Goal: Answer question/provide support: Share knowledge or assist other users

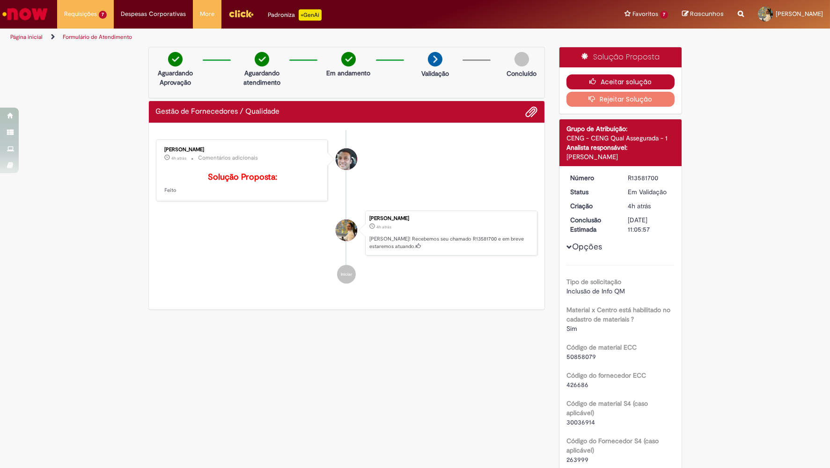
click at [608, 78] on button "Aceitar solução" at bounding box center [621, 81] width 108 height 15
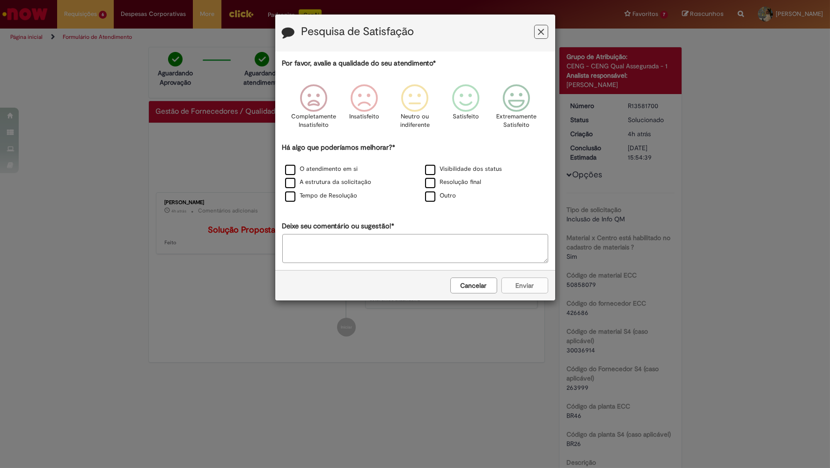
click at [455, 284] on button "Cancelar" at bounding box center [474, 286] width 47 height 16
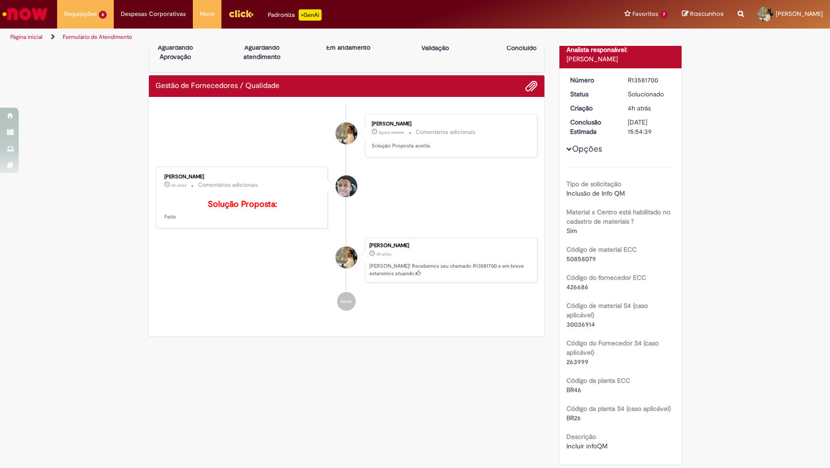
scroll to position [48, 0]
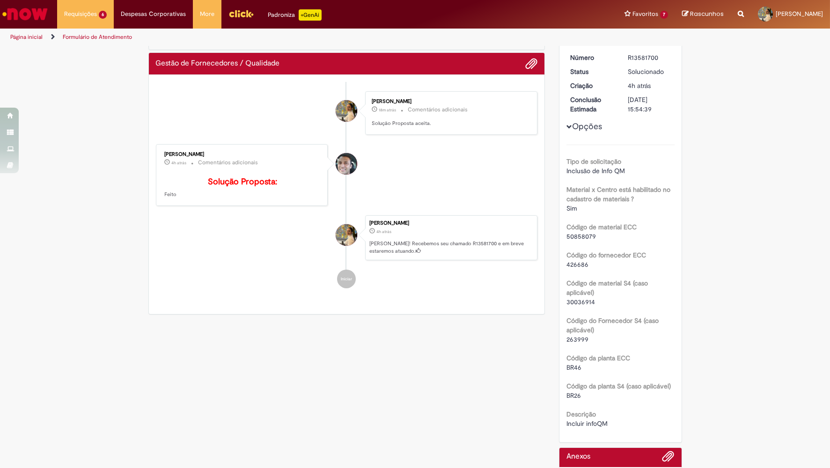
click at [574, 302] on div "Tipo de solicitação Inclusão de Info QM Material x Centro está habilitado no ca…" at bounding box center [621, 287] width 108 height 284
copy div "30036914"
click at [582, 232] on span "50858079" at bounding box center [582, 236] width 30 height 8
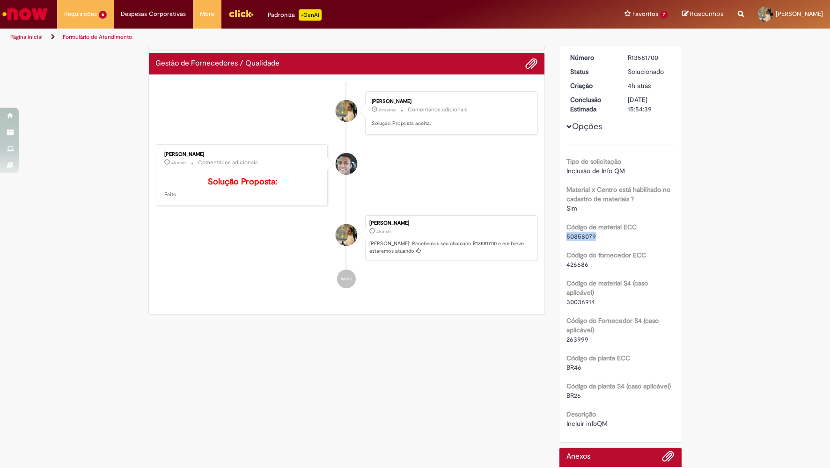
copy div "50858079"
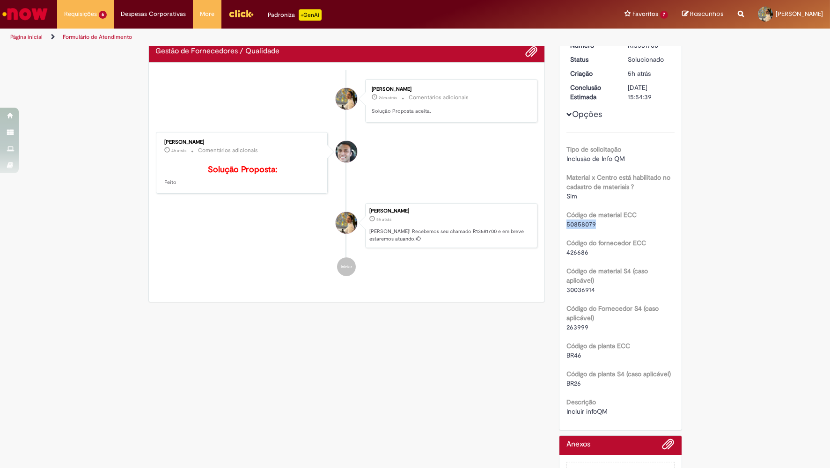
scroll to position [106, 0]
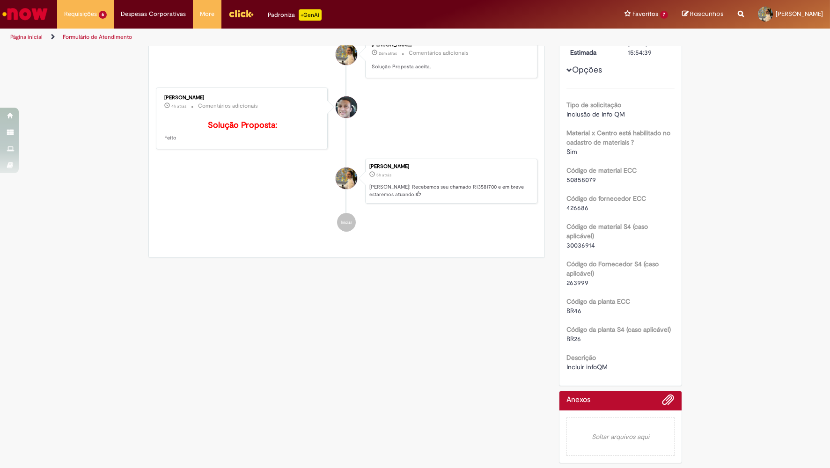
click at [579, 241] on span "30036914" at bounding box center [581, 245] width 29 height 8
copy div "30036914"
click at [572, 279] on span "263999" at bounding box center [578, 283] width 22 height 8
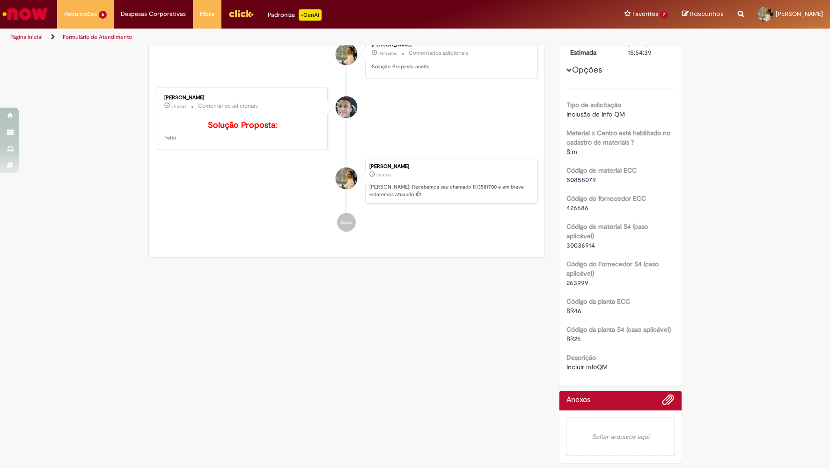
scroll to position [58, 0]
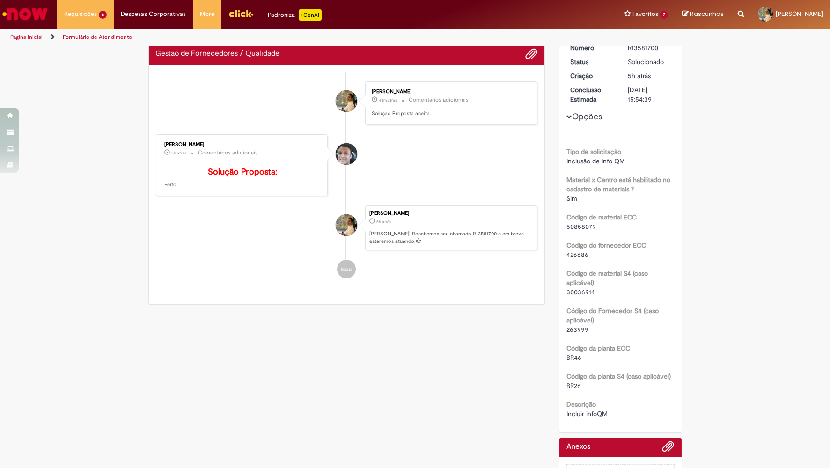
click at [576, 241] on b "Código do fornecedor ECC" at bounding box center [607, 245] width 80 height 8
click at [576, 251] on span "426686" at bounding box center [578, 255] width 22 height 8
copy div "426686"
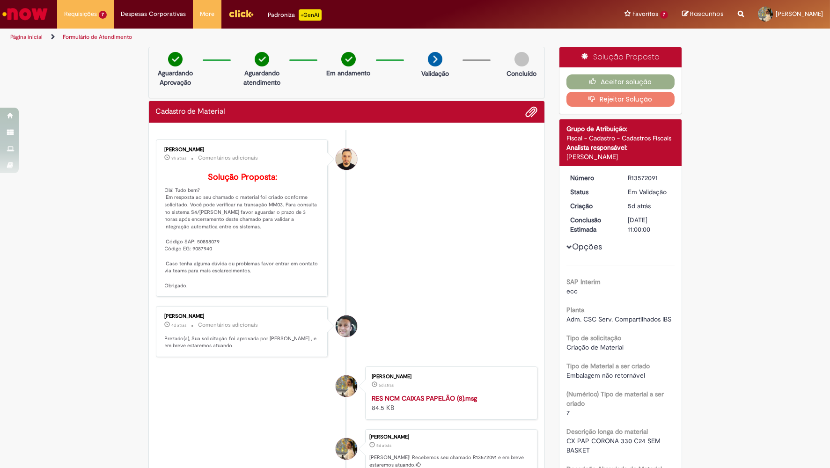
click at [587, 437] on span "CX PAP CORONA 330 C24 SEM BASKET" at bounding box center [615, 446] width 96 height 18
copy div "CX PAP CORONA 330 C24 SEM BASKET"
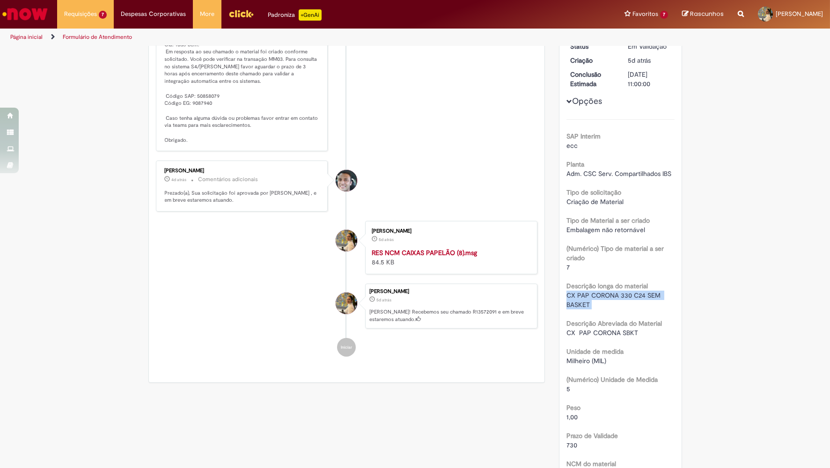
scroll to position [48, 0]
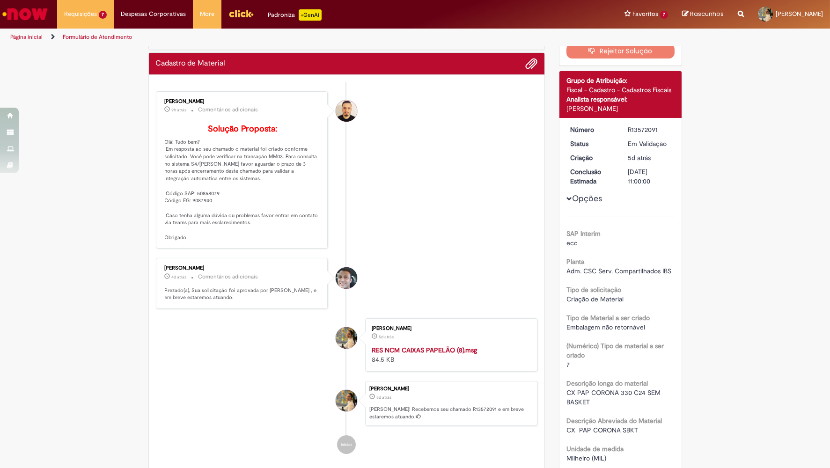
click at [204, 204] on p "Solução Proposta: Olá! Tudo bem? Em resposta ao seu chamado o material foi cria…" at bounding box center [243, 183] width 156 height 117
copy p "50858079"
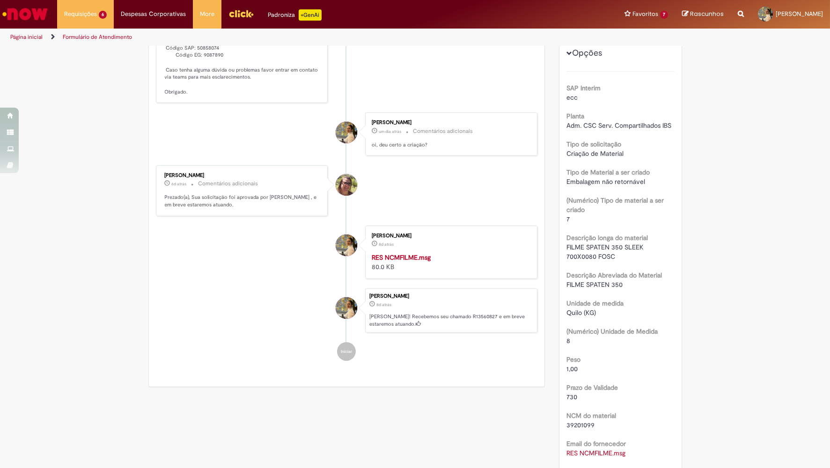
scroll to position [97, 0]
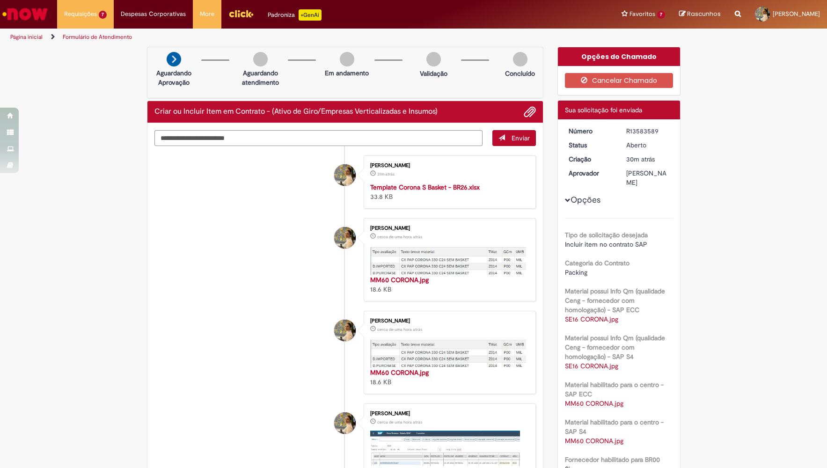
click at [640, 126] on div "R13583589" at bounding box center [649, 130] width 44 height 9
click at [647, 135] on div "R13583589" at bounding box center [649, 130] width 44 height 9
copy div "R13583589"
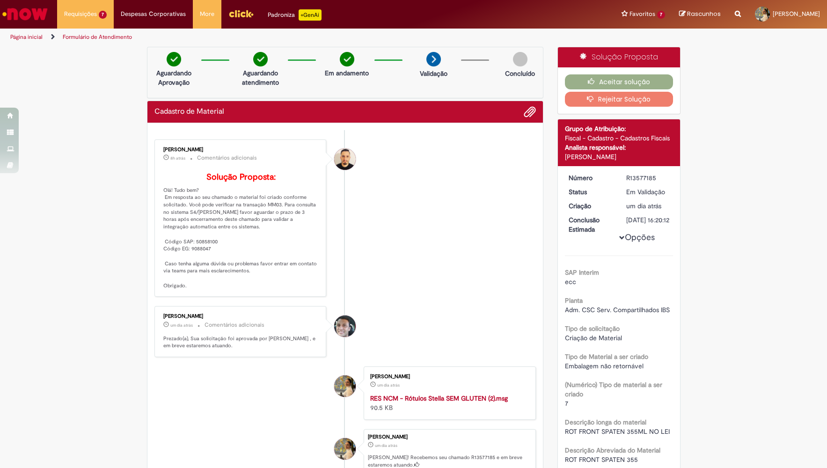
click at [593, 427] on div "ROT FRONT SPATEN 355ML NO LEI" at bounding box center [619, 431] width 108 height 9
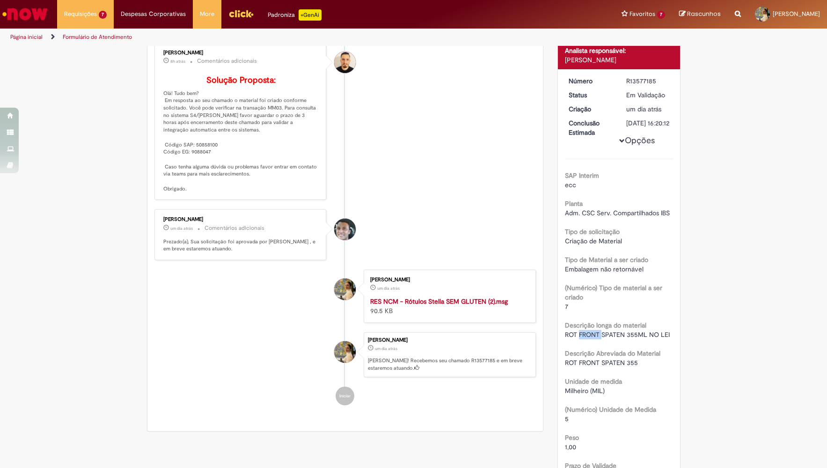
click at [593, 340] on div "ROT FRONT SPATEN 355ML NO LEI" at bounding box center [619, 334] width 108 height 9
click at [590, 338] on span "ROT FRONT SPATEN 355ML NO LEI" at bounding box center [617, 335] width 105 height 8
copy div "ROT FRONT SPATEN 355ML NO LEI"
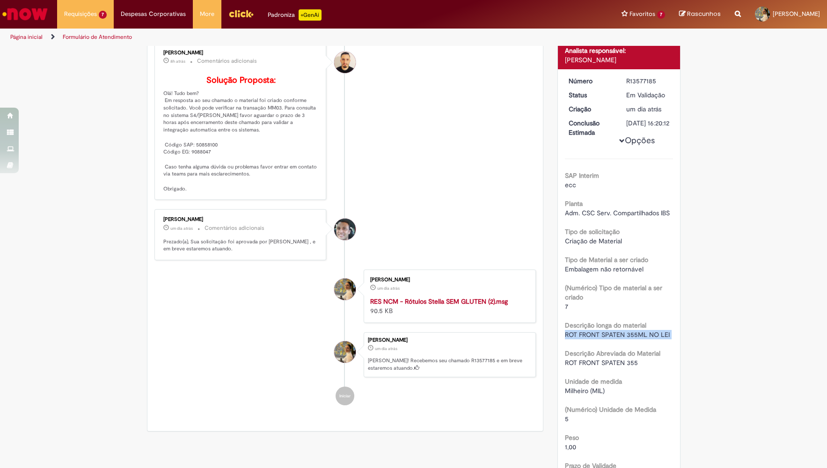
scroll to position [48, 0]
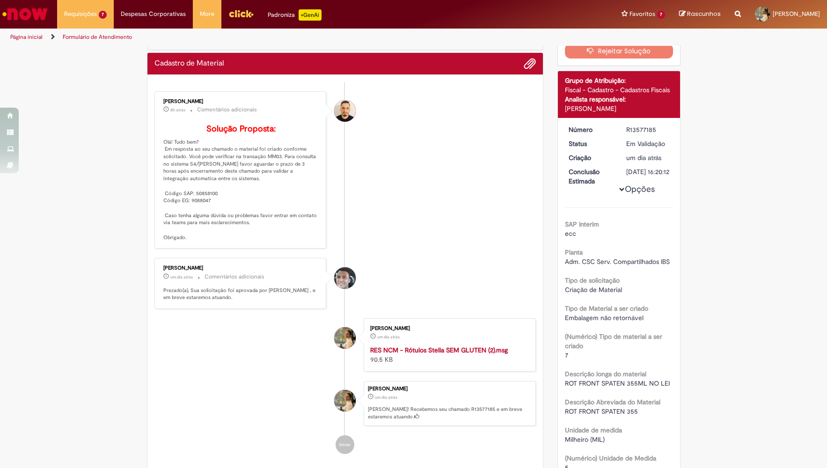
click at [206, 203] on p "Solução Proposta: Olá! Tudo bem? Em resposta ao seu chamado o material foi cria…" at bounding box center [241, 183] width 156 height 117
click at [220, 211] on p "Solução Proposta: Olá! Tudo bem? Em resposta ao seu chamado o material foi cria…" at bounding box center [241, 183] width 156 height 117
click at [212, 207] on p "Solução Proposta: Olá! Tudo bem? Em resposta ao seu chamado o material foi cria…" at bounding box center [241, 183] width 156 height 117
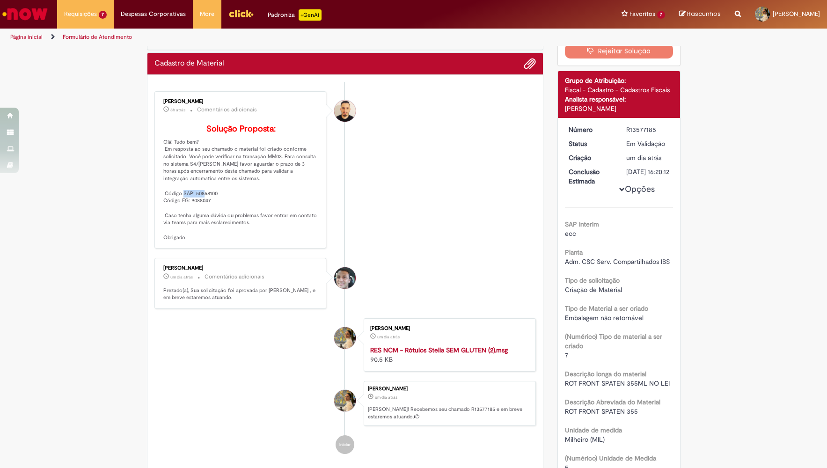
copy p "50858100"
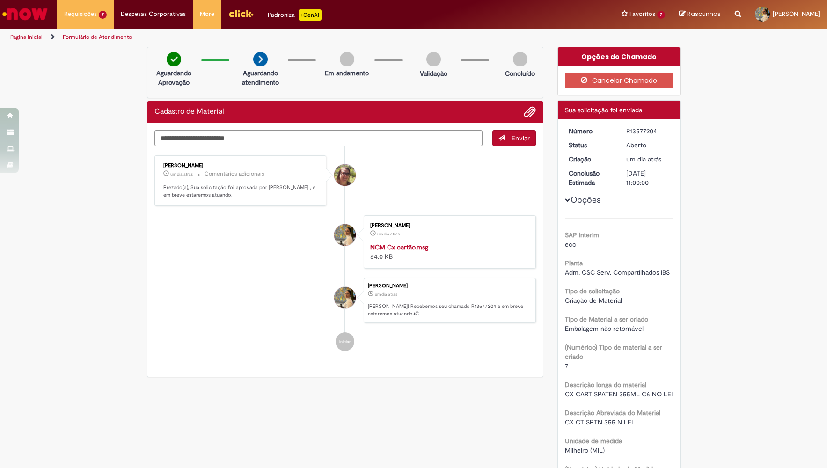
click at [637, 391] on div "CX CART SPATEN 355ML C6 NO LEI" at bounding box center [619, 394] width 108 height 9
click at [633, 390] on span "CX CART SPATEN 355ML C6 NO LEI" at bounding box center [619, 394] width 108 height 8
copy div "CX CART SPATEN 355ML C6 NO LEI"
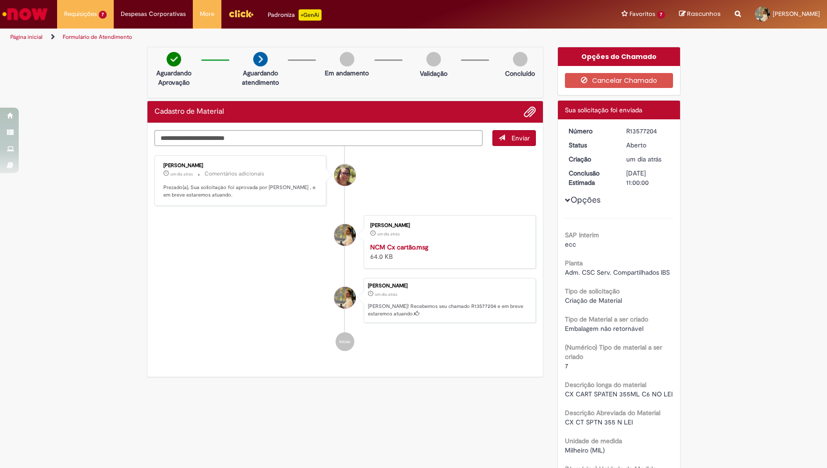
click at [362, 141] on textarea "Digite sua mensagem aqui..." at bounding box center [319, 138] width 329 height 16
type textarea "**********"
click at [632, 134] on div "R13577204" at bounding box center [649, 130] width 44 height 9
copy div "R13577204"
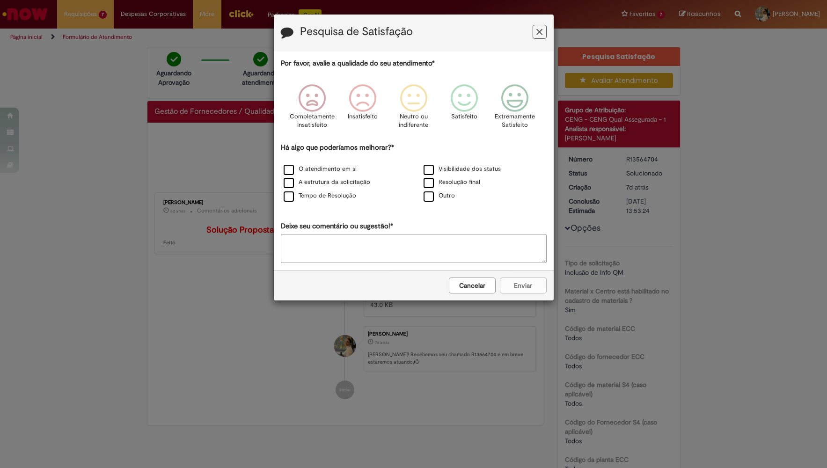
click at [539, 29] on icon "Feedback" at bounding box center [540, 32] width 6 height 10
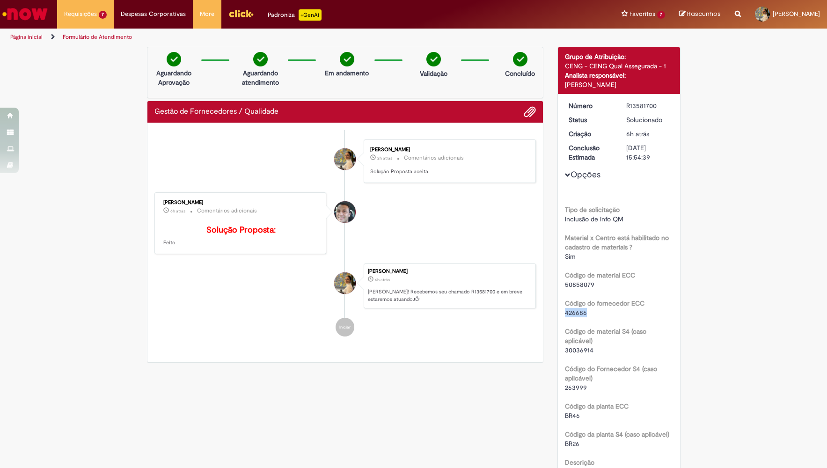
scroll to position [97, 0]
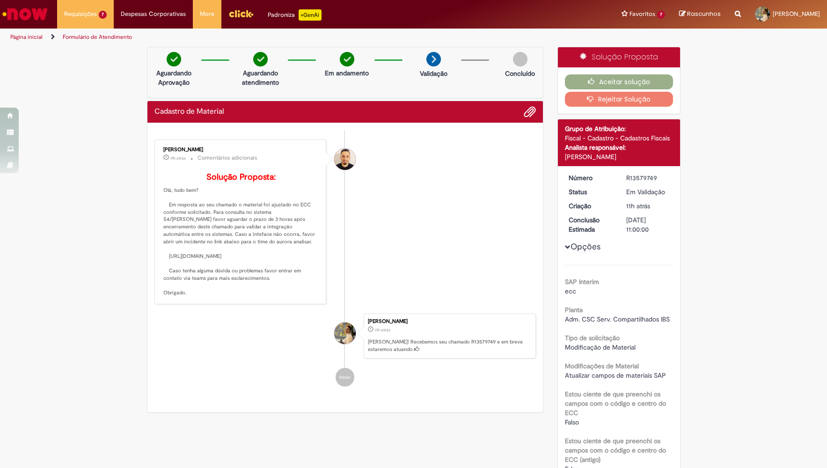
click at [250, 254] on p "Solução Proposta: Olá, tudo bem? Em resposta ao seu chamado o material foi ajus…" at bounding box center [241, 235] width 156 height 124
click at [245, 249] on p "Solução Proposta: Olá, tudo bem? Em resposta ao seu chamado o material foi ajus…" at bounding box center [241, 235] width 156 height 124
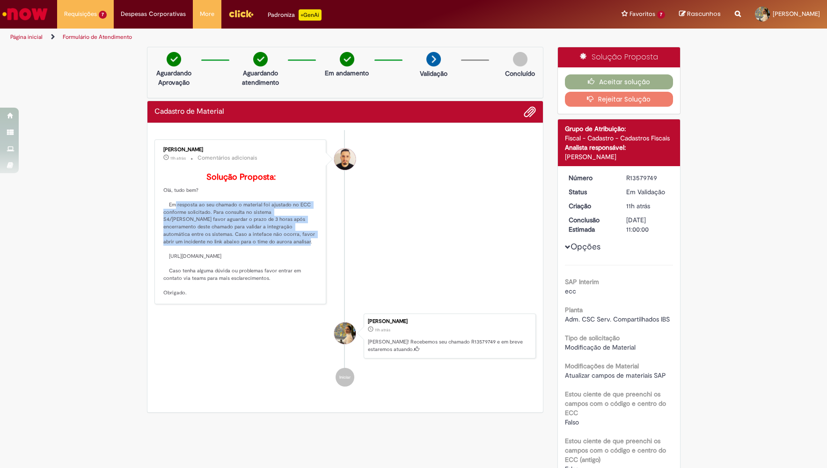
click at [245, 249] on p "Solução Proposta: Olá, tudo bem? Em resposta ao seu chamado o material foi ajus…" at bounding box center [241, 235] width 156 height 124
click at [291, 214] on p "Solução Proposta: Olá, tudo bem? Em resposta ao seu chamado o material foi ajus…" at bounding box center [241, 235] width 156 height 124
drag, startPoint x: 219, startPoint y: 224, endPoint x: 231, endPoint y: 251, distance: 30.4
click at [231, 251] on p "Solução Proposta: Olá, tudo bem? Em resposta ao seu chamado o material foi ajus…" at bounding box center [241, 235] width 156 height 124
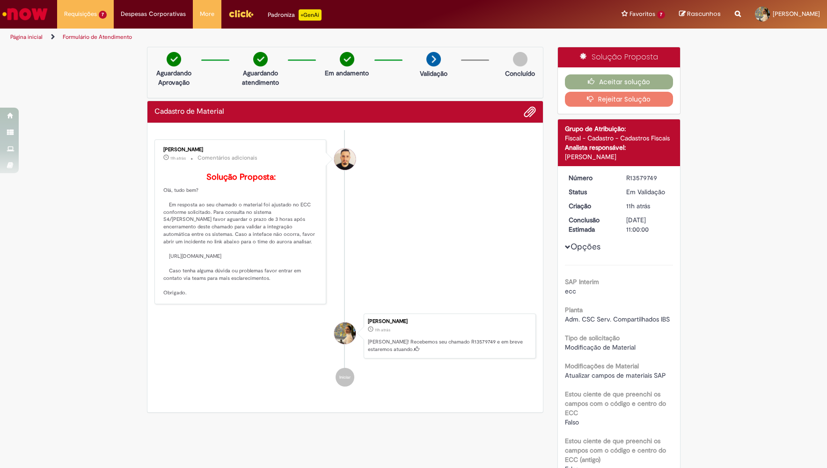
click at [584, 90] on div "Aceitar solução Rejeitar Solução" at bounding box center [619, 90] width 122 height 46
click at [592, 82] on icon "button" at bounding box center [593, 81] width 11 height 7
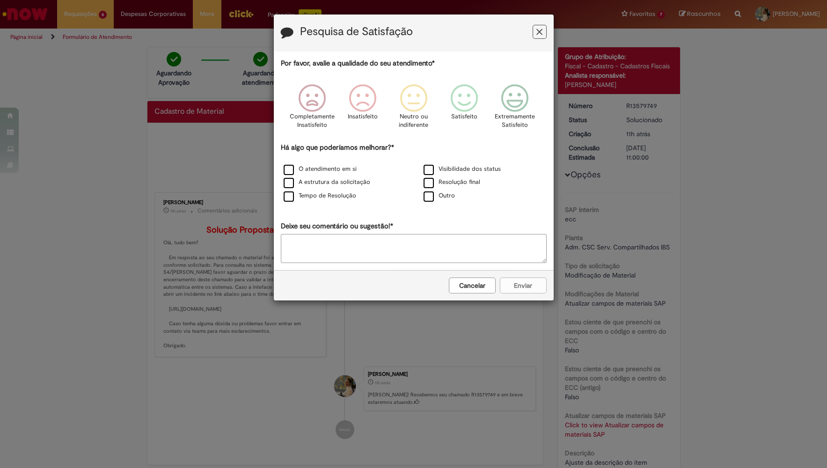
click at [489, 282] on button "Cancelar" at bounding box center [472, 286] width 47 height 16
